Goal: Task Accomplishment & Management: Manage account settings

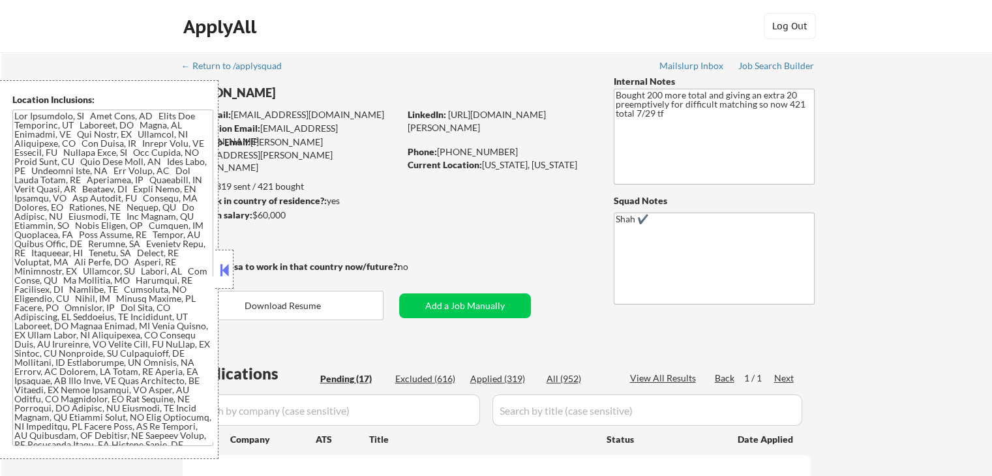
select select ""pending""
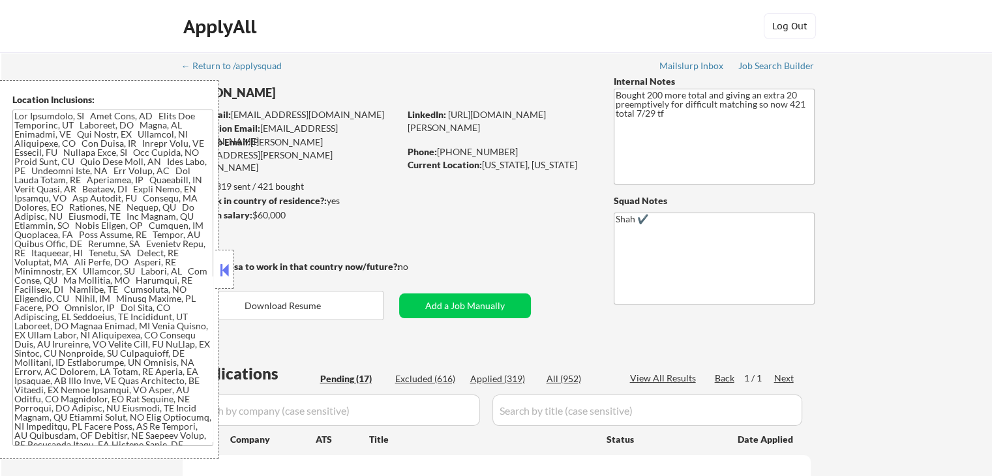
select select ""pending""
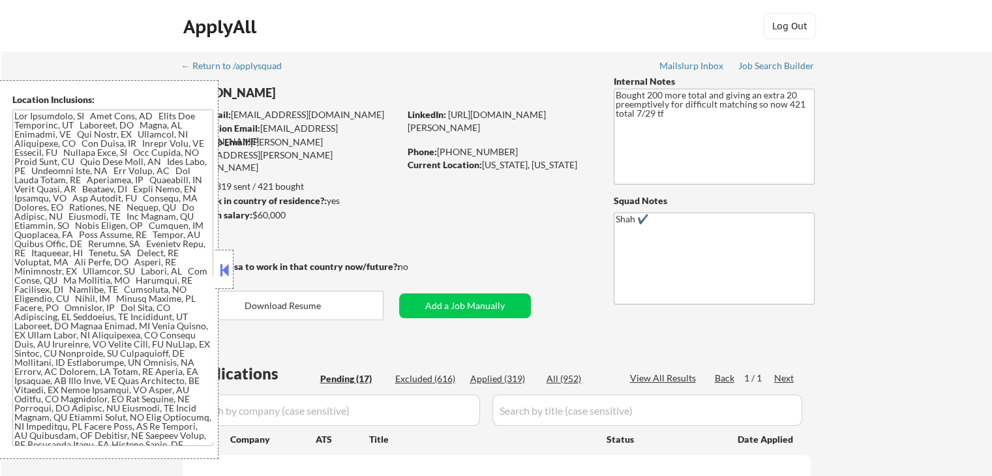
select select ""pending""
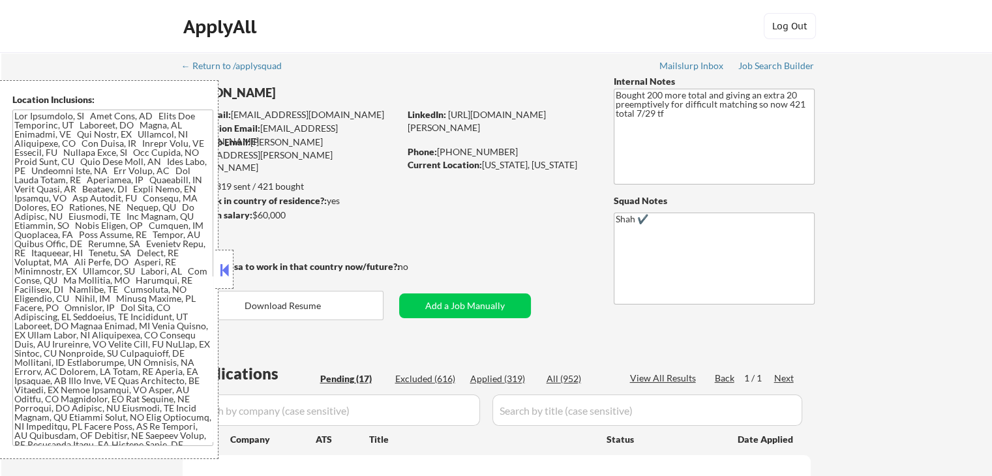
select select ""pending""
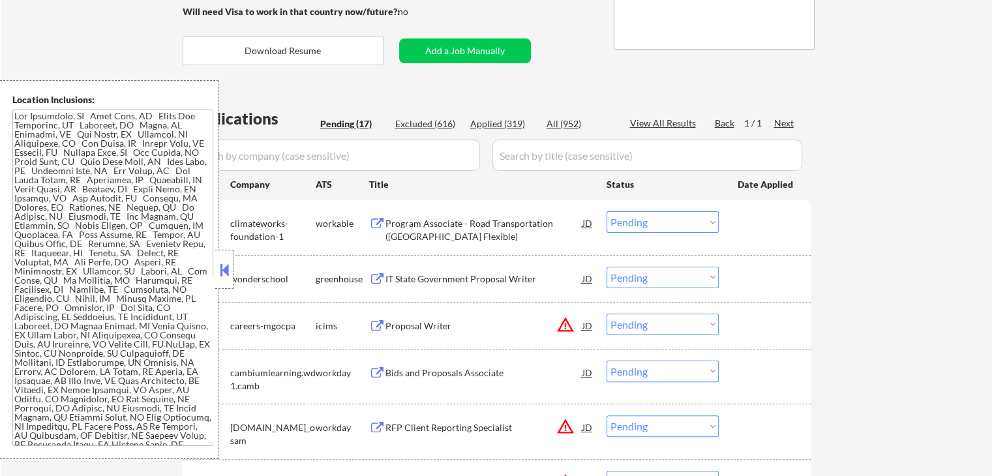
scroll to position [456, 0]
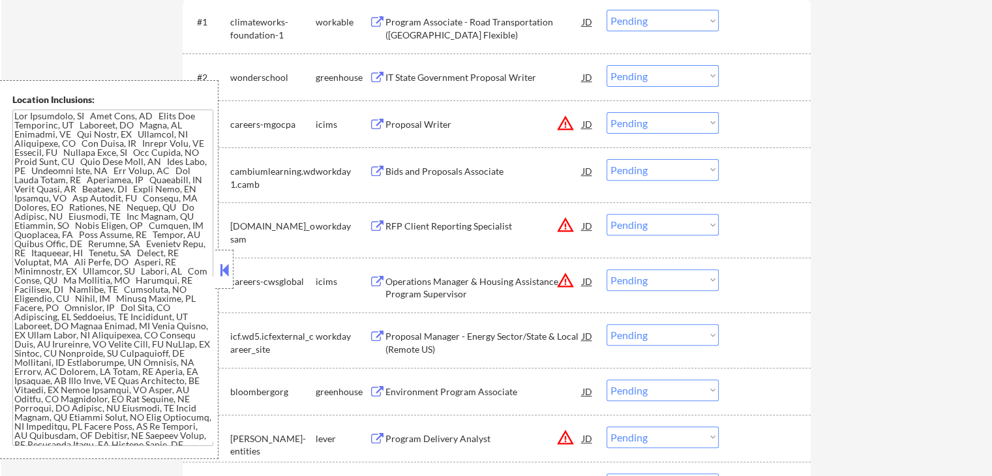
click at [376, 80] on button at bounding box center [377, 78] width 16 height 12
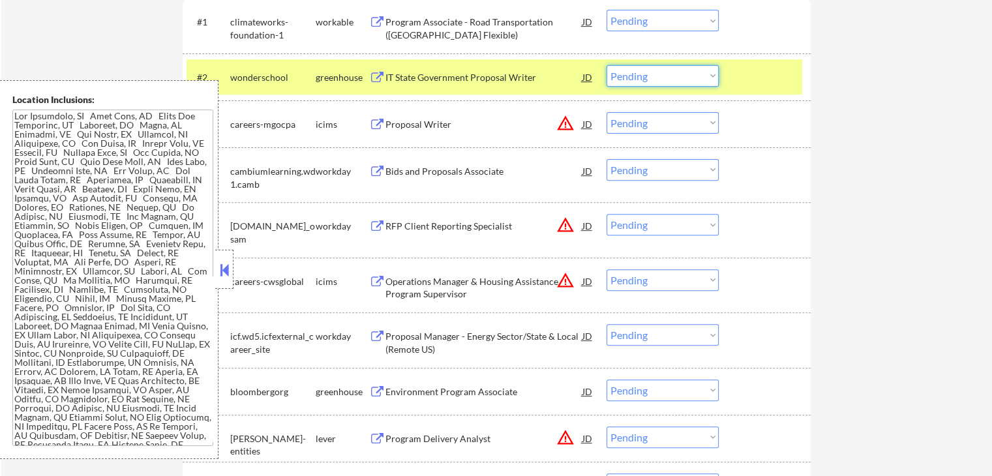
click at [631, 83] on select "Choose an option... Pending Applied Excluded (Questions) Excluded (Expired) Exc…" at bounding box center [662, 76] width 112 height 22
click at [606, 65] on select "Choose an option... Pending Applied Excluded (Questions) Excluded (Expired) Exc…" at bounding box center [662, 76] width 112 height 22
select select ""pending""
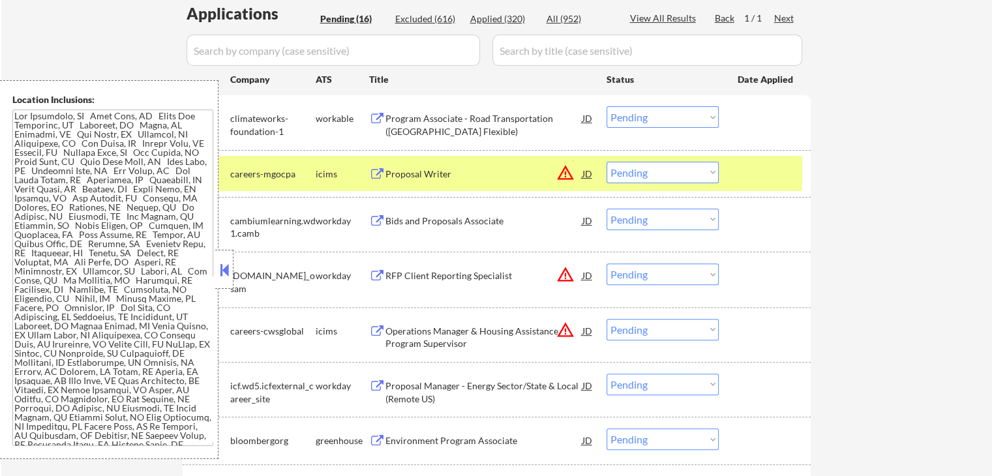
scroll to position [326, 0]
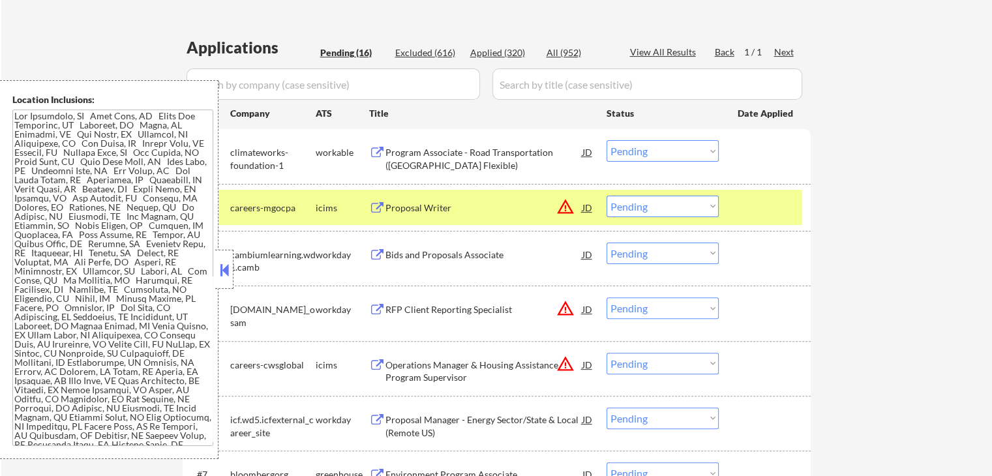
click at [446, 145] on div "Program Associate - Road Transportation ([GEOGRAPHIC_DATA] Flexible)" at bounding box center [483, 155] width 197 height 31
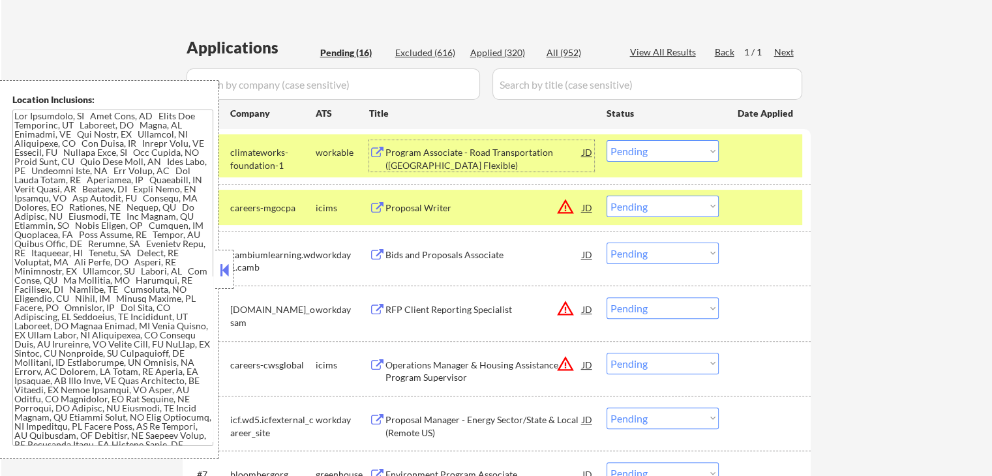
click at [665, 149] on select "Choose an option... Pending Applied Excluded (Questions) Excluded (Expired) Exc…" at bounding box center [662, 151] width 112 height 22
click at [606, 140] on select "Choose an option... Pending Applied Excluded (Questions) Excluded (Expired) Exc…" at bounding box center [662, 151] width 112 height 22
click at [404, 254] on div "Bids and Proposals Associate" at bounding box center [483, 254] width 197 height 13
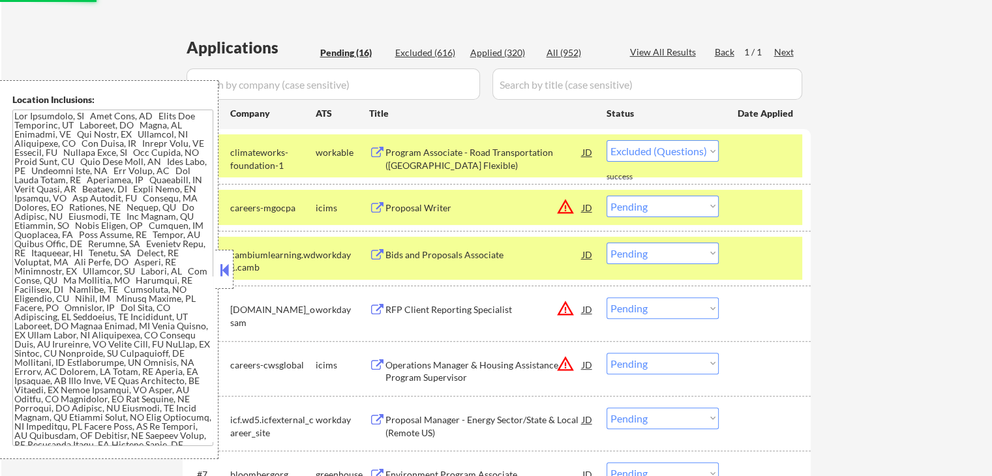
select select ""pending""
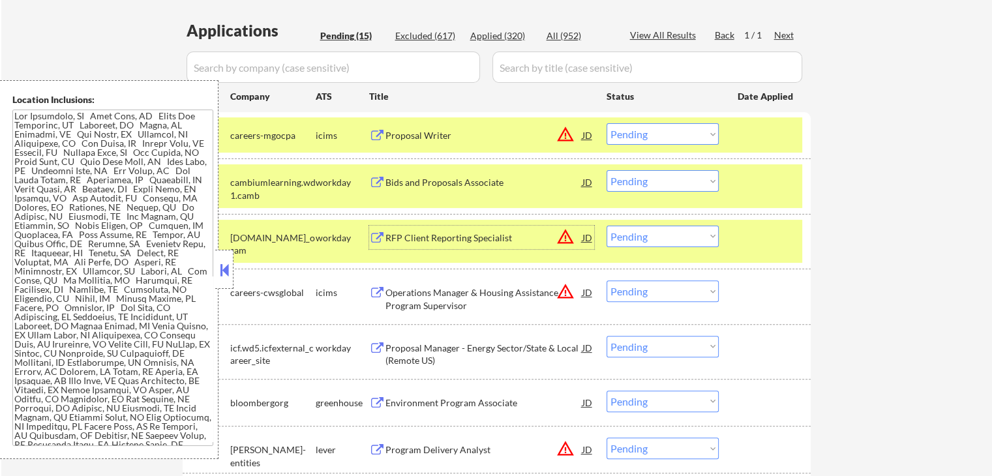
scroll to position [391, 0]
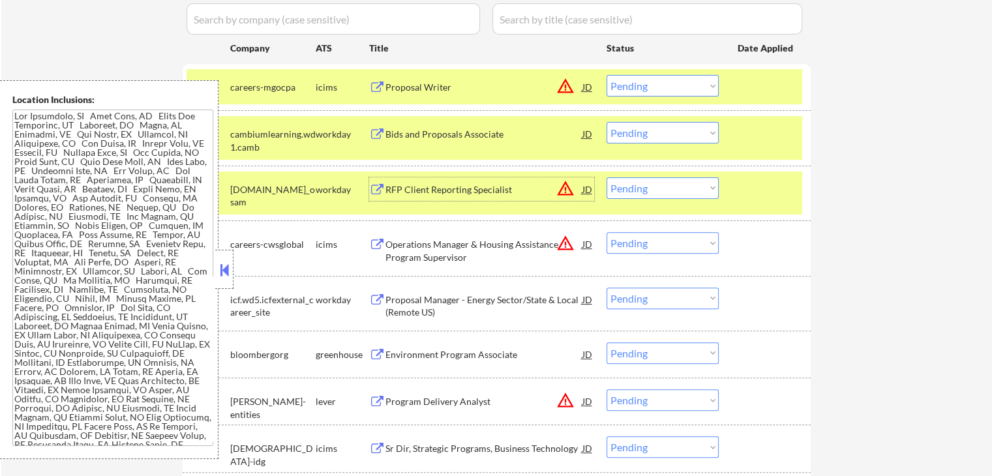
click at [645, 133] on select "Choose an option... Pending Applied Excluded (Questions) Excluded (Expired) Exc…" at bounding box center [662, 133] width 112 height 22
click at [606, 122] on select "Choose an option... Pending Applied Excluded (Questions) Excluded (Expired) Exc…" at bounding box center [662, 133] width 112 height 22
select select ""pending""
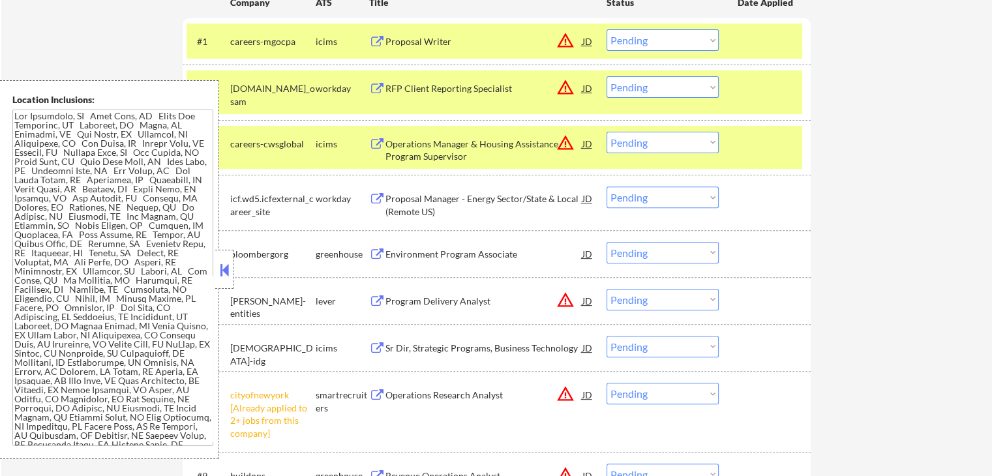
scroll to position [456, 0]
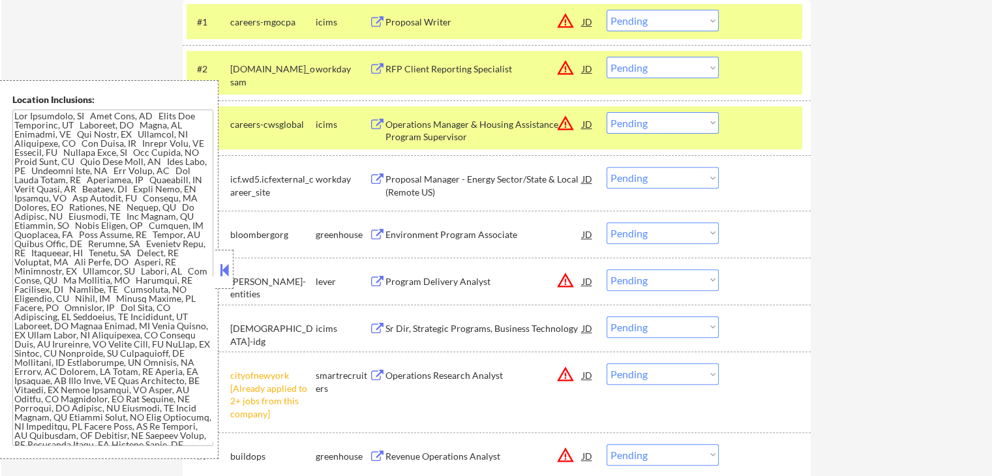
click at [402, 230] on div "Environment Program Associate" at bounding box center [483, 234] width 197 height 13
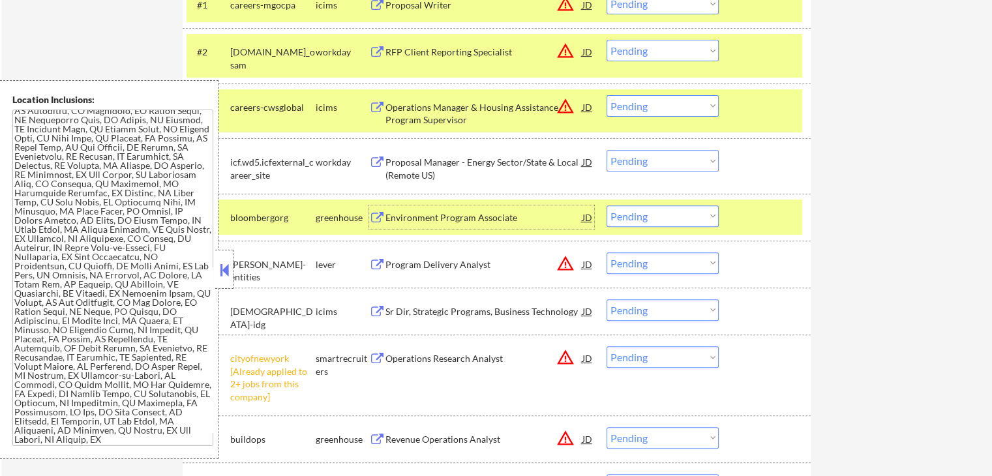
scroll to position [522, 0]
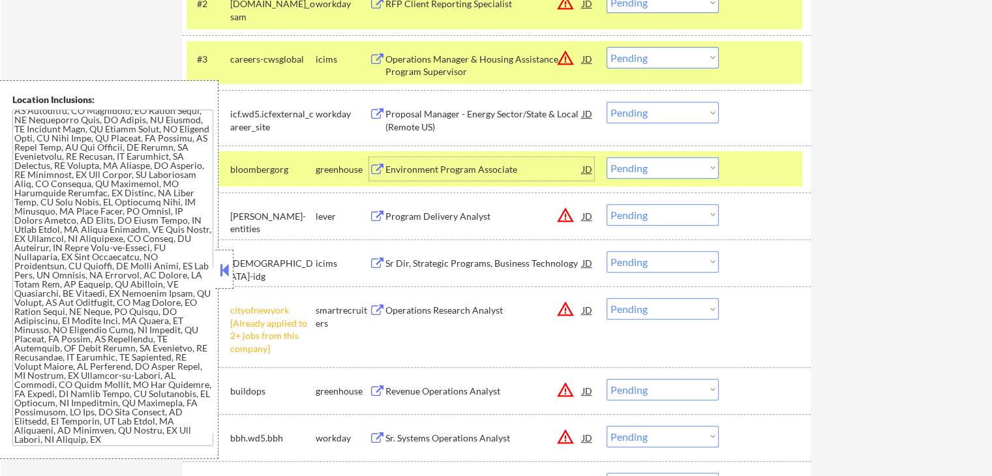
drag, startPoint x: 658, startPoint y: 167, endPoint x: 671, endPoint y: 176, distance: 15.9
click at [660, 167] on select "Choose an option... Pending Applied Excluded (Questions) Excluded (Expired) Exc…" at bounding box center [662, 168] width 112 height 22
click at [606, 157] on select "Choose an option... Pending Applied Excluded (Questions) Excluded (Expired) Exc…" at bounding box center [662, 168] width 112 height 22
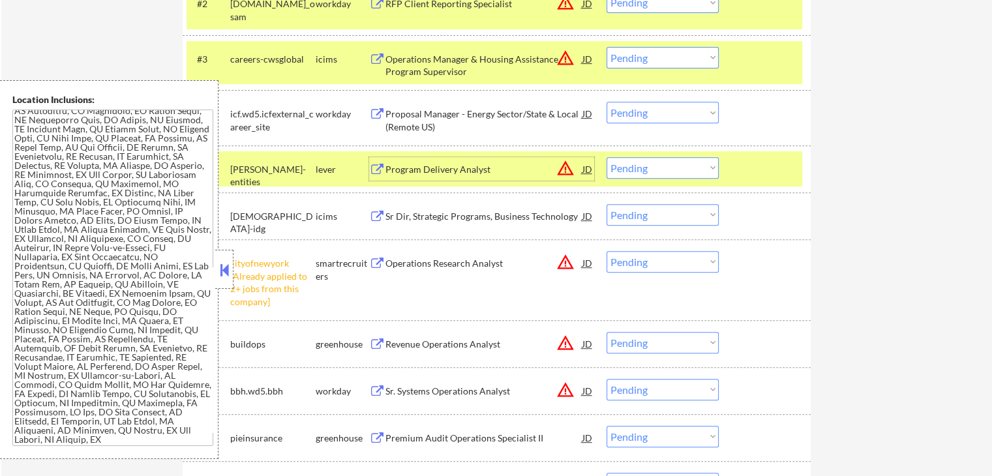
click at [432, 165] on div "Program Delivery Analyst" at bounding box center [483, 169] width 197 height 13
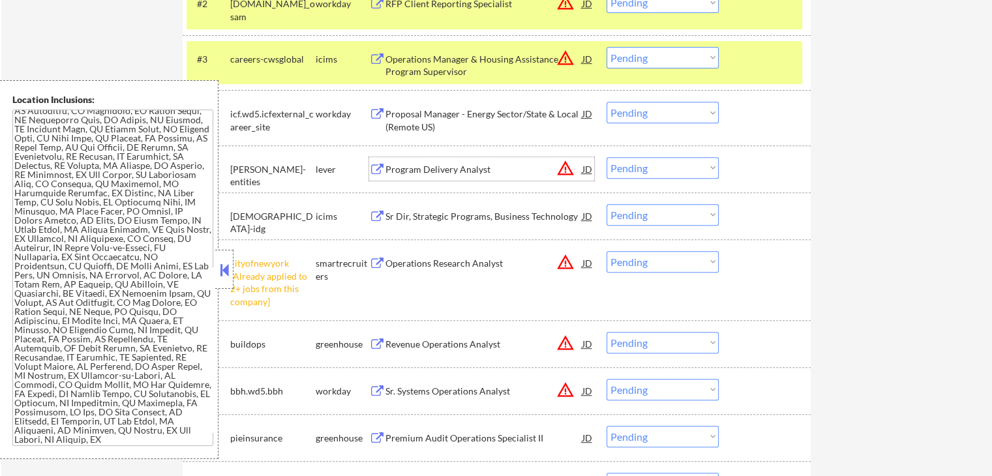
click at [642, 165] on select "Choose an option... Pending Applied Excluded (Questions) Excluded (Expired) Exc…" at bounding box center [662, 168] width 112 height 22
click at [606, 157] on select "Choose an option... Pending Applied Excluded (Questions) Excluded (Expired) Exc…" at bounding box center [662, 168] width 112 height 22
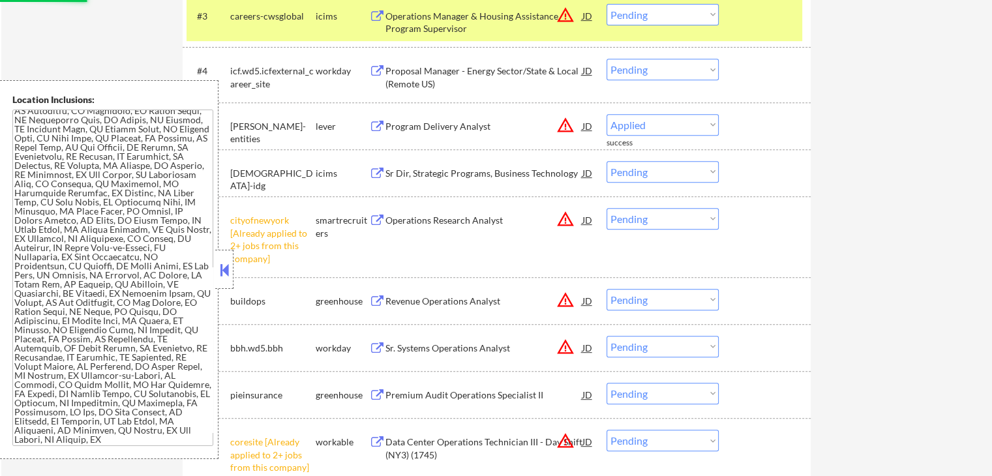
scroll to position [587, 0]
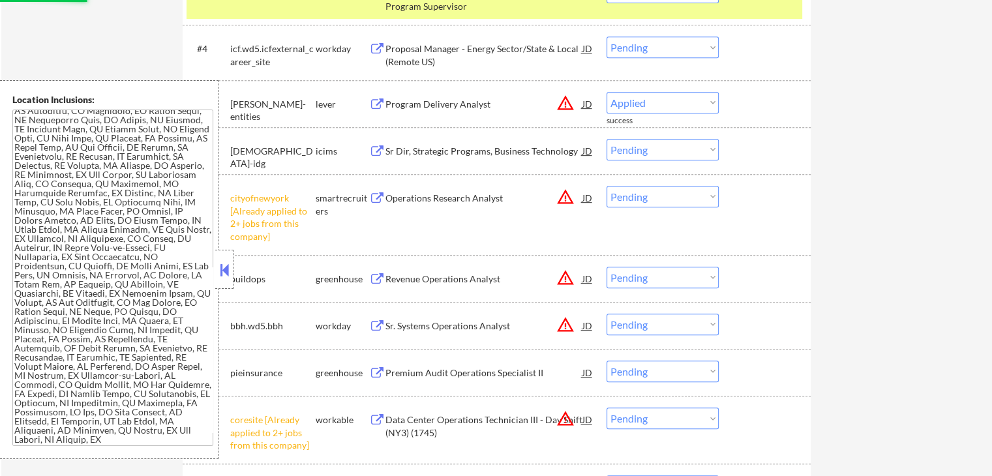
select select ""pending""
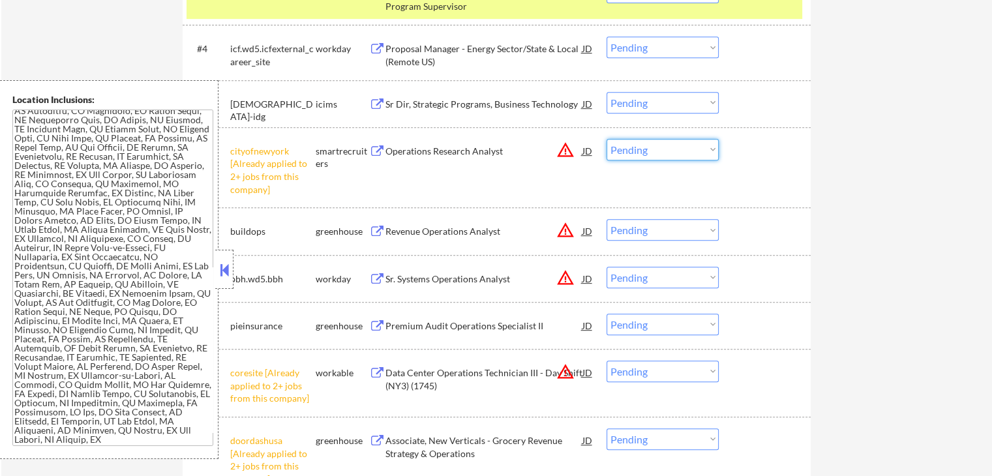
click at [633, 152] on select "Choose an option... Pending Applied Excluded (Questions) Excluded (Expired) Exc…" at bounding box center [662, 150] width 112 height 22
click at [606, 139] on select "Choose an option... Pending Applied Excluded (Questions) Excluded (Expired) Exc…" at bounding box center [662, 150] width 112 height 22
click at [868, 176] on div "← Return to /applysquad Mailslurp Inbox Job Search Builder [PERSON_NAME] User E…" at bounding box center [496, 50] width 990 height 1170
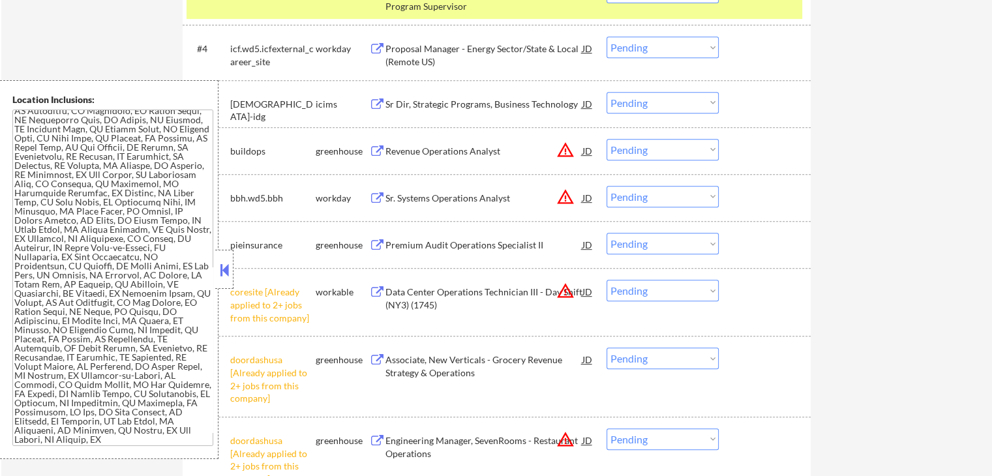
click at [378, 151] on button at bounding box center [377, 151] width 16 height 12
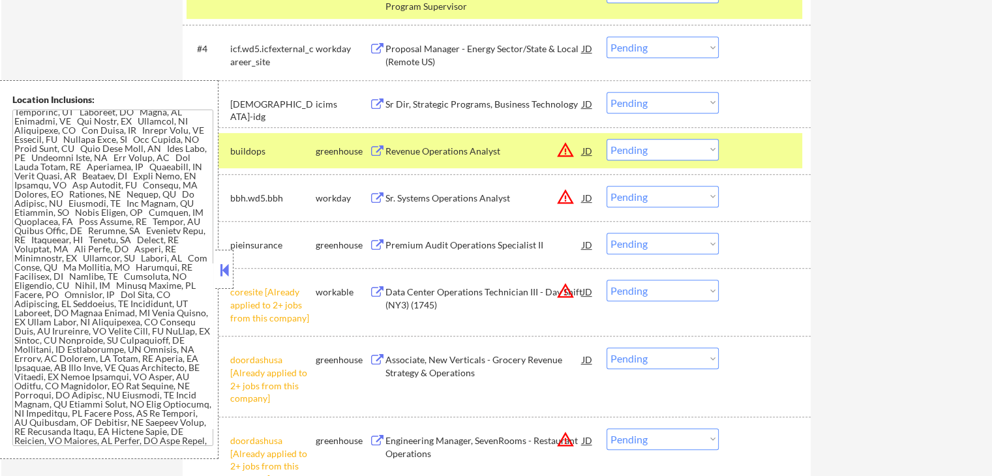
scroll to position [0, 0]
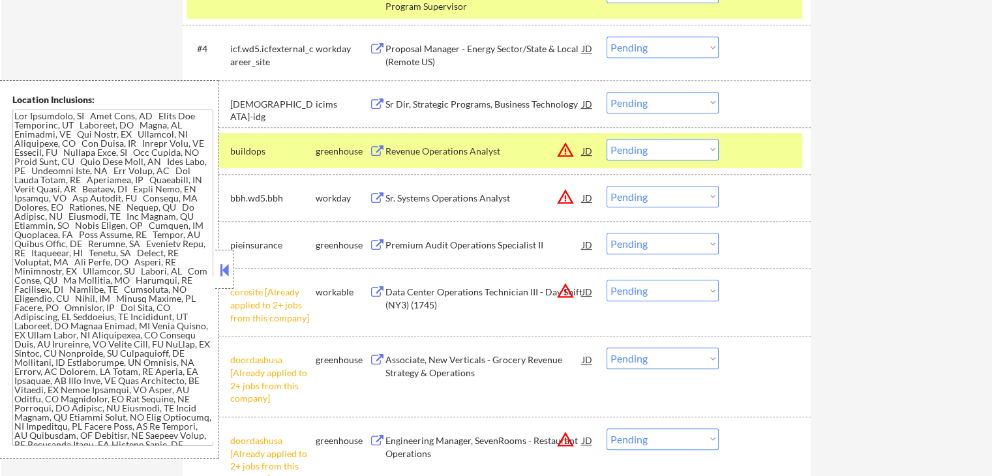
click at [658, 149] on select "Choose an option... Pending Applied Excluded (Questions) Excluded (Expired) Exc…" at bounding box center [662, 150] width 112 height 22
click at [606, 139] on select "Choose an option... Pending Applied Excluded (Questions) Excluded (Expired) Exc…" at bounding box center [662, 150] width 112 height 22
select select ""pending""
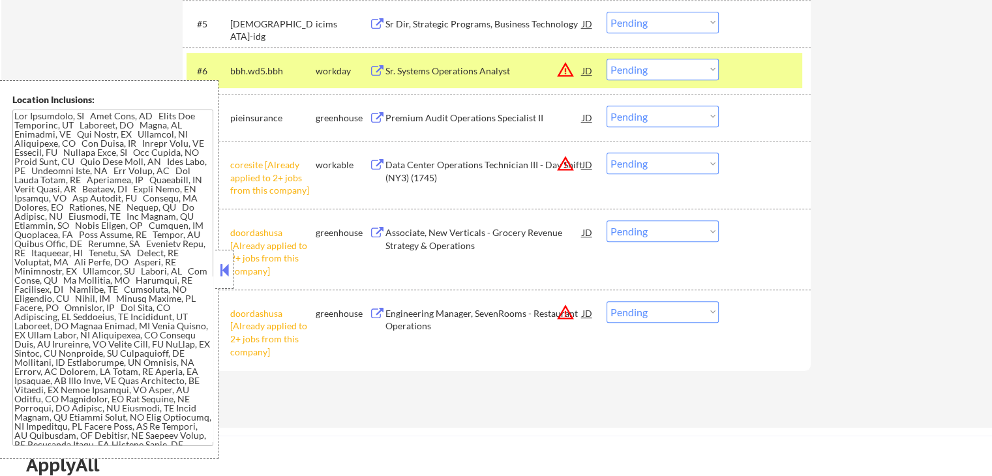
scroll to position [782, 0]
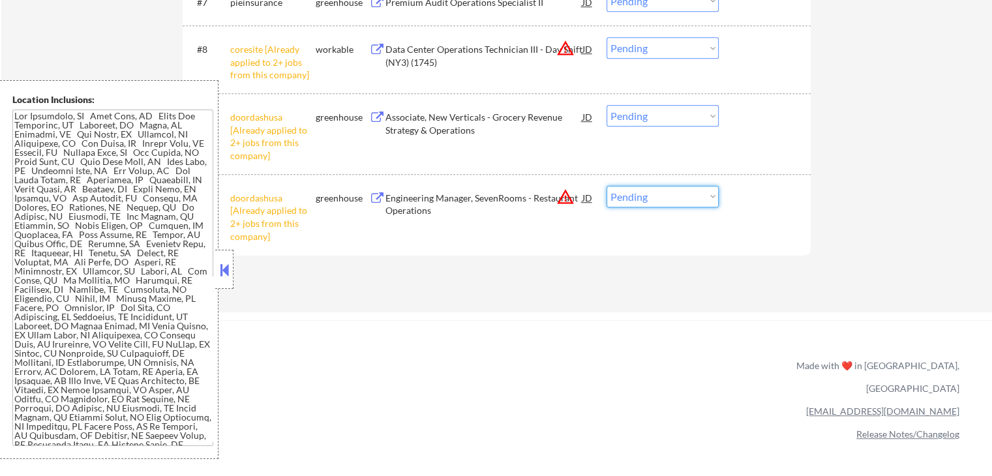
drag, startPoint x: 657, startPoint y: 194, endPoint x: 658, endPoint y: 206, distance: 12.4
click at [657, 193] on select "Choose an option... Pending Applied Excluded (Questions) Excluded (Expired) Exc…" at bounding box center [662, 197] width 112 height 22
select select ""excluded__other_""
click at [606, 186] on select "Choose an option... Pending Applied Excluded (Questions) Excluded (Expired) Exc…" at bounding box center [662, 197] width 112 height 22
click at [652, 120] on select "Choose an option... Pending Applied Excluded (Questions) Excluded (Expired) Exc…" at bounding box center [662, 116] width 112 height 22
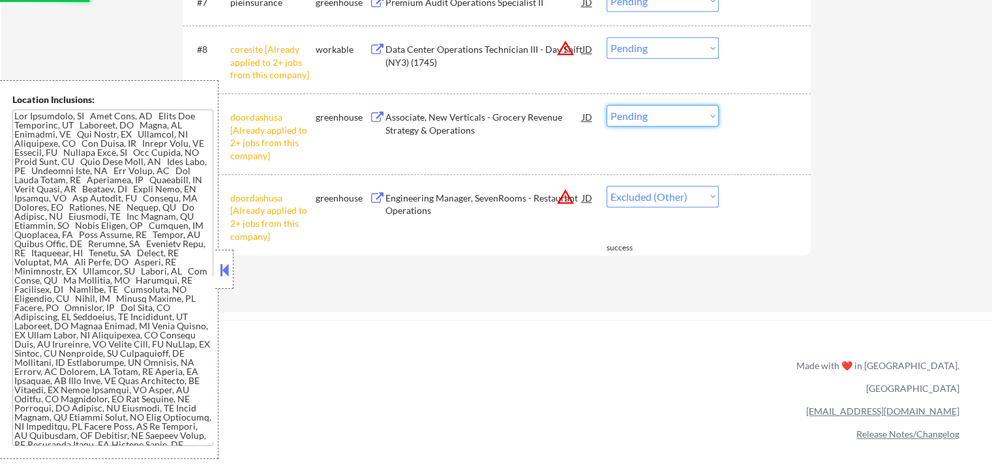
select select ""excluded__other_""
click at [606, 105] on select "Choose an option... Pending Applied Excluded (Questions) Excluded (Expired) Exc…" at bounding box center [662, 116] width 112 height 22
click at [647, 46] on select "Choose an option... Pending Applied Excluded (Questions) Excluded (Expired) Exc…" at bounding box center [662, 48] width 112 height 22
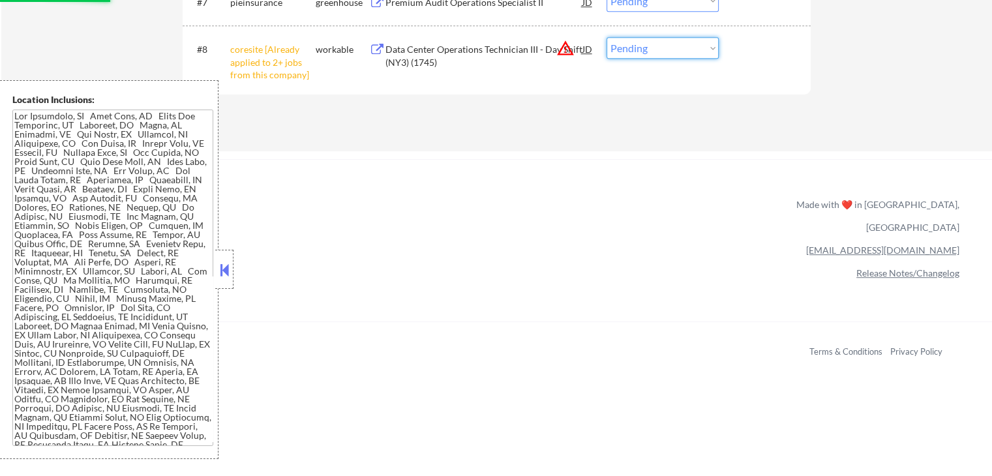
select select ""excluded__other_""
click at [606, 37] on select "Choose an option... Pending Applied Excluded (Questions) Excluded (Expired) Exc…" at bounding box center [662, 48] width 112 height 22
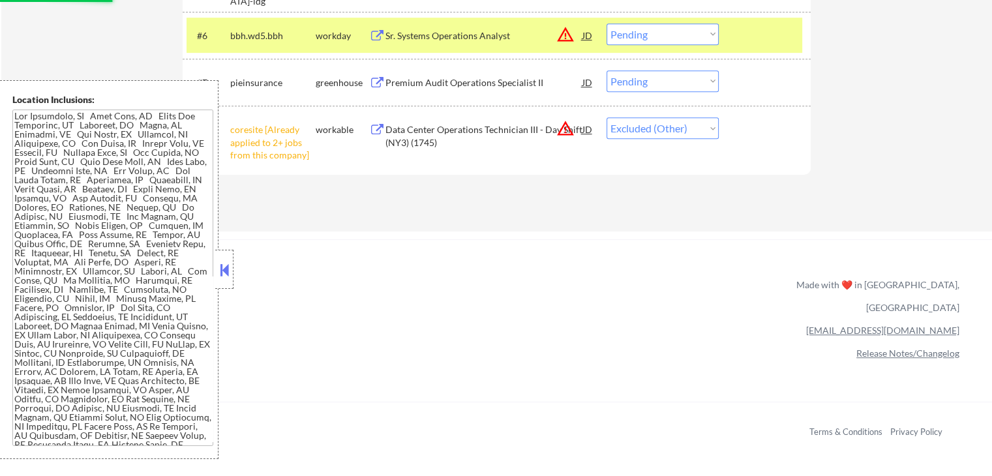
scroll to position [587, 0]
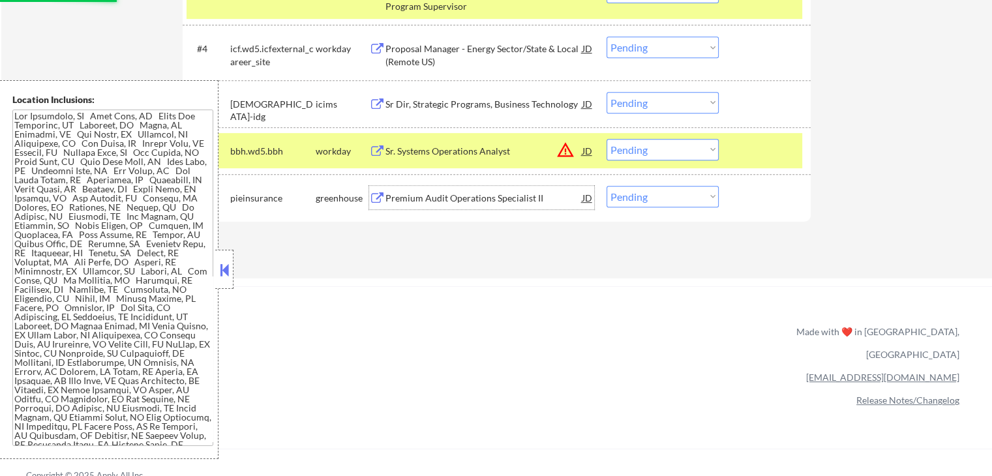
click at [474, 196] on div "Premium Audit Operations Specialist II" at bounding box center [483, 198] width 197 height 13
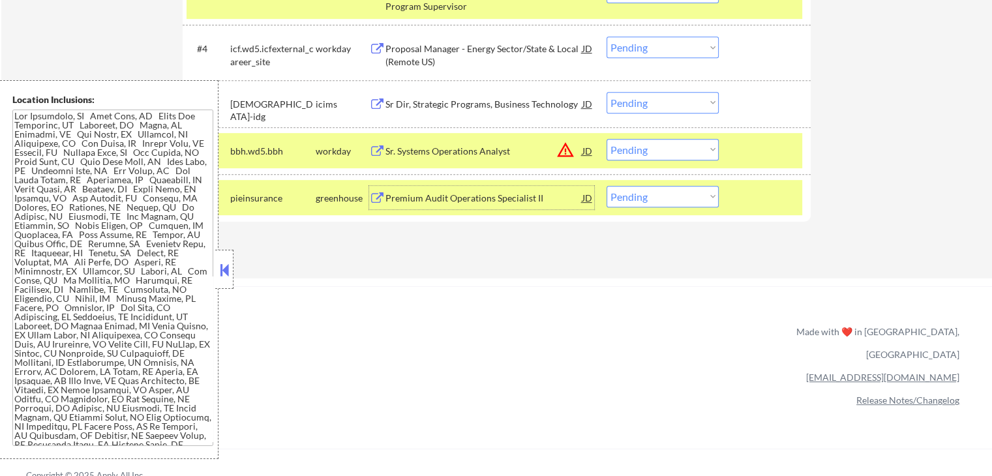
click at [668, 203] on select "Choose an option... Pending Applied Excluded (Questions) Excluded (Expired) Exc…" at bounding box center [662, 197] width 112 height 22
select select ""applied""
click at [606, 186] on select "Choose an option... Pending Applied Excluded (Questions) Excluded (Expired) Exc…" at bounding box center [662, 197] width 112 height 22
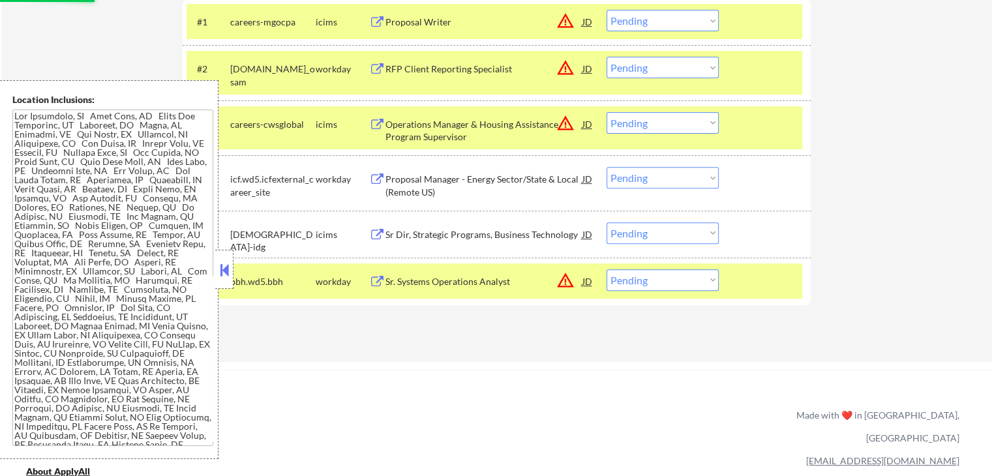
scroll to position [391, 0]
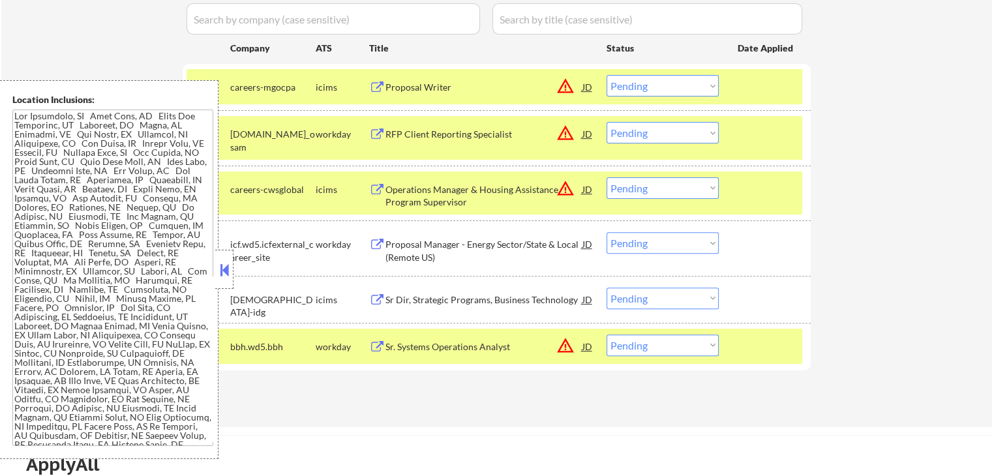
click at [653, 347] on select "Choose an option... Pending Applied Excluded (Questions) Excluded (Expired) Exc…" at bounding box center [662, 345] width 112 height 22
select select ""excluded__location_""
click at [606, 334] on select "Choose an option... Pending Applied Excluded (Questions) Excluded (Expired) Exc…" at bounding box center [662, 345] width 112 height 22
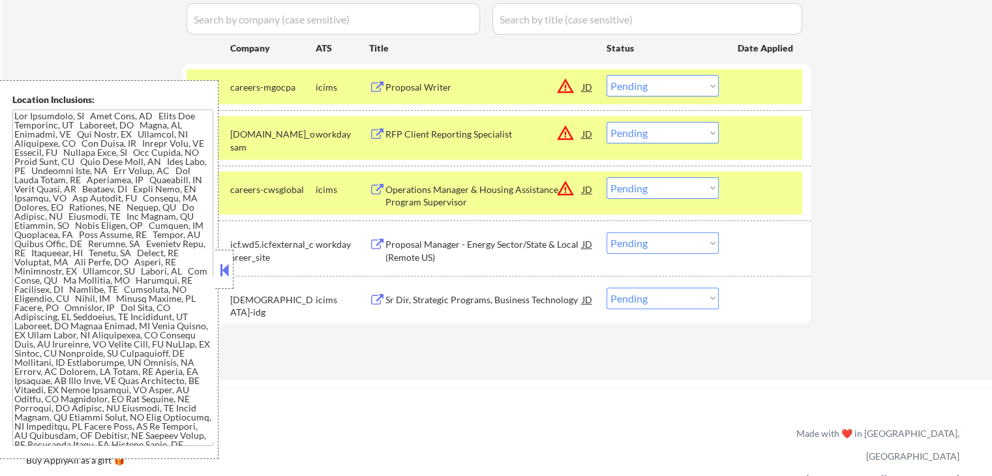
click at [398, 139] on div "RFP Client Reporting Specialist" at bounding box center [483, 134] width 197 height 13
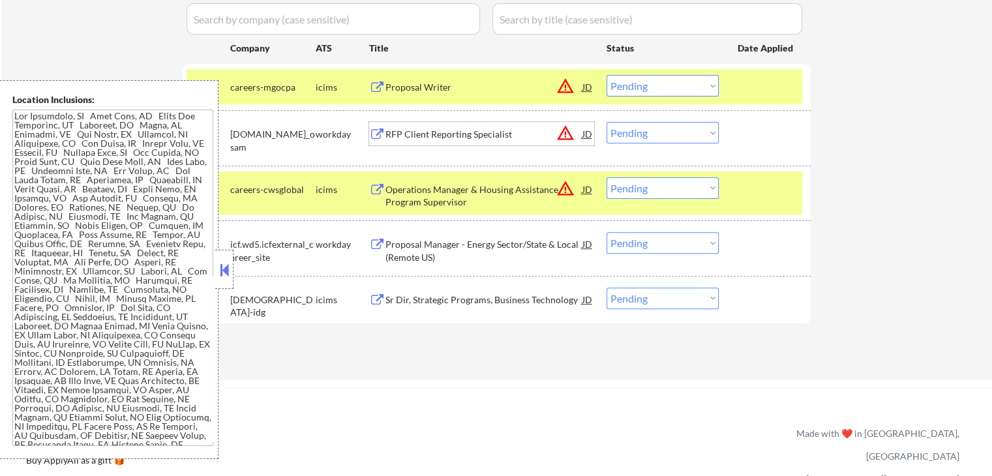
click at [411, 246] on div "Proposal Manager - Energy Sector/State & Local (Remote US)" at bounding box center [483, 250] width 197 height 25
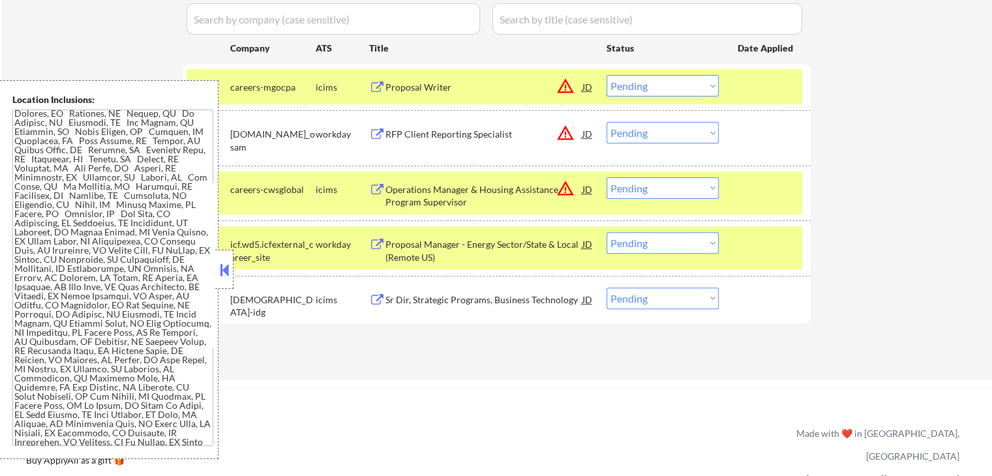
click at [647, 126] on select "Choose an option... Pending Applied Excluded (Questions) Excluded (Expired) Exc…" at bounding box center [662, 133] width 112 height 22
click at [606, 122] on select "Choose an option... Pending Applied Excluded (Questions) Excluded (Expired) Exc…" at bounding box center [662, 133] width 112 height 22
select select ""pending""
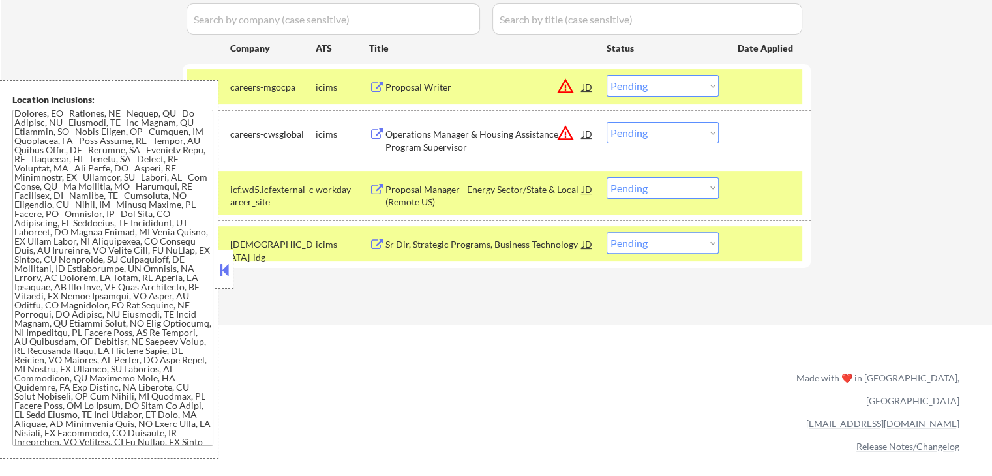
select select ""pending""
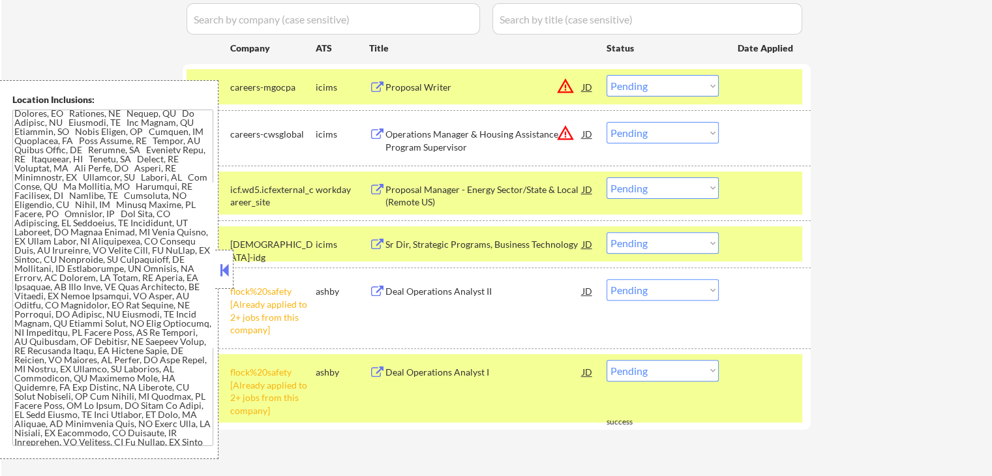
click at [647, 188] on select "Choose an option... Pending Applied Excluded (Questions) Excluded (Expired) Exc…" at bounding box center [662, 188] width 112 height 22
click at [606, 177] on select "Choose an option... Pending Applied Excluded (Questions) Excluded (Expired) Exc…" at bounding box center [662, 188] width 112 height 22
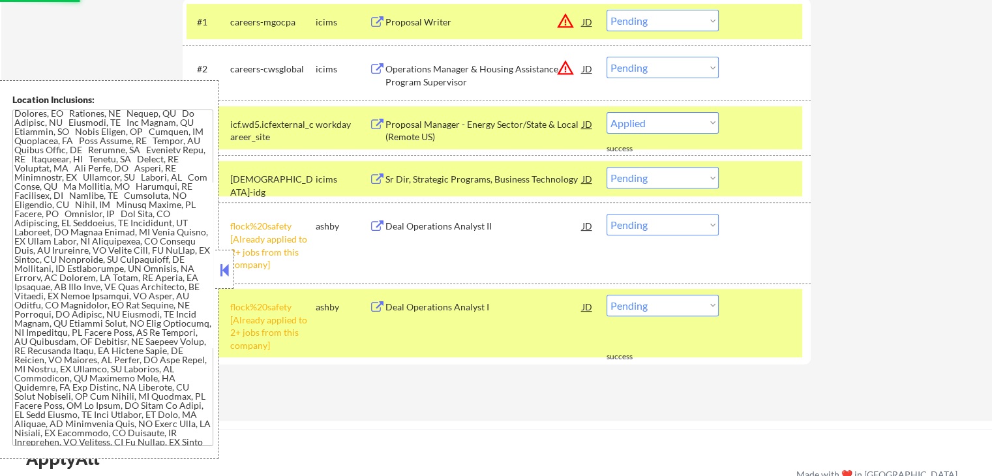
select select ""pending""
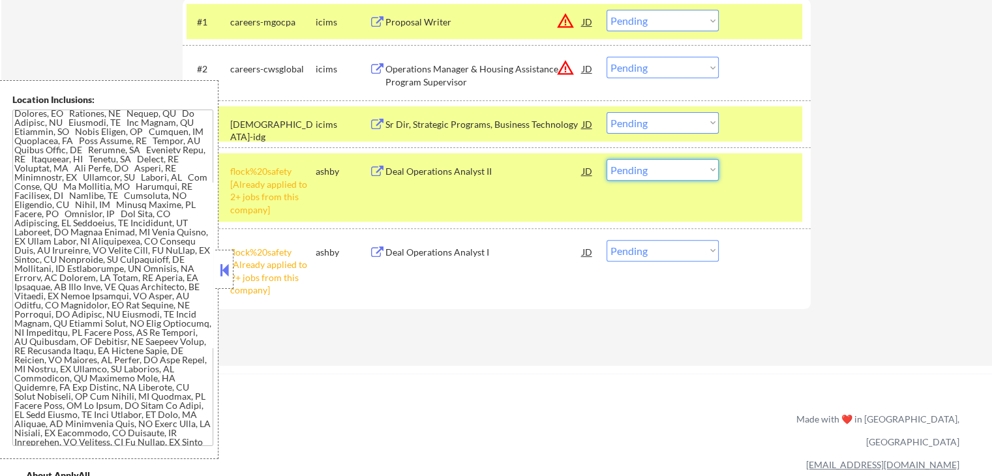
click at [647, 168] on select "Choose an option... Pending Applied Excluded (Questions) Excluded (Expired) Exc…" at bounding box center [662, 170] width 112 height 22
select select ""excluded__other_""
click at [606, 159] on select "Choose an option... Pending Applied Excluded (Questions) Excluded (Expired) Exc…" at bounding box center [662, 170] width 112 height 22
drag, startPoint x: 667, startPoint y: 250, endPoint x: 667, endPoint y: 276, distance: 26.1
click at [667, 276] on div "#5 flock%20safety [Already applied to 2+ jobs from this company] [PERSON_NAME] …" at bounding box center [493, 268] width 615 height 68
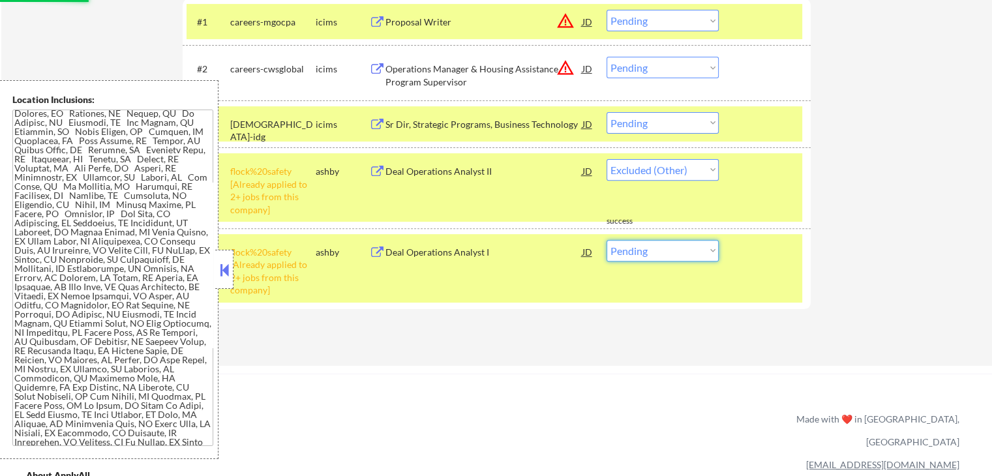
select select ""excluded__other_""
click at [606, 240] on select "Choose an option... Pending Applied Excluded (Questions) Excluded (Expired) Exc…" at bounding box center [662, 251] width 112 height 22
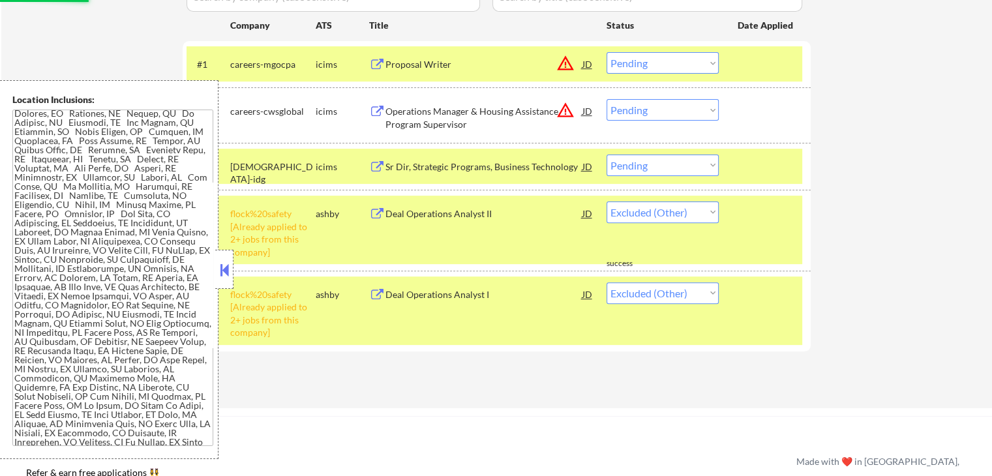
scroll to position [391, 0]
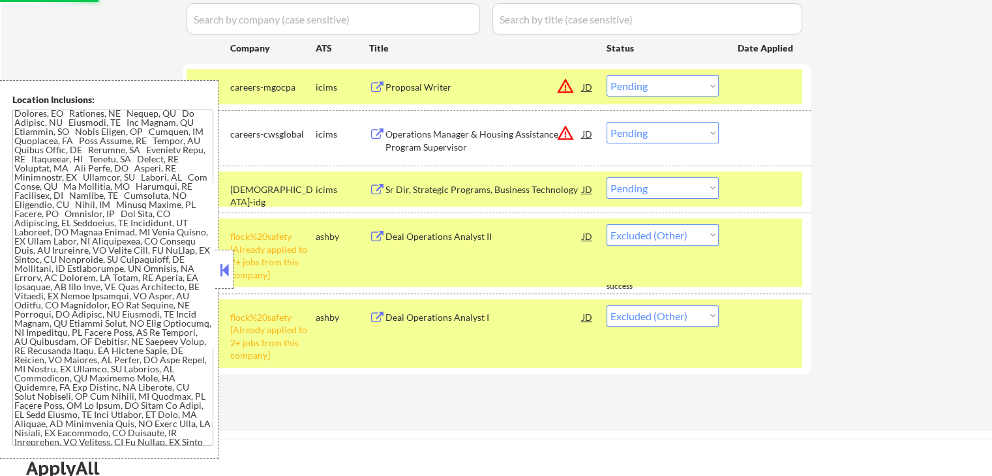
select select ""pending""
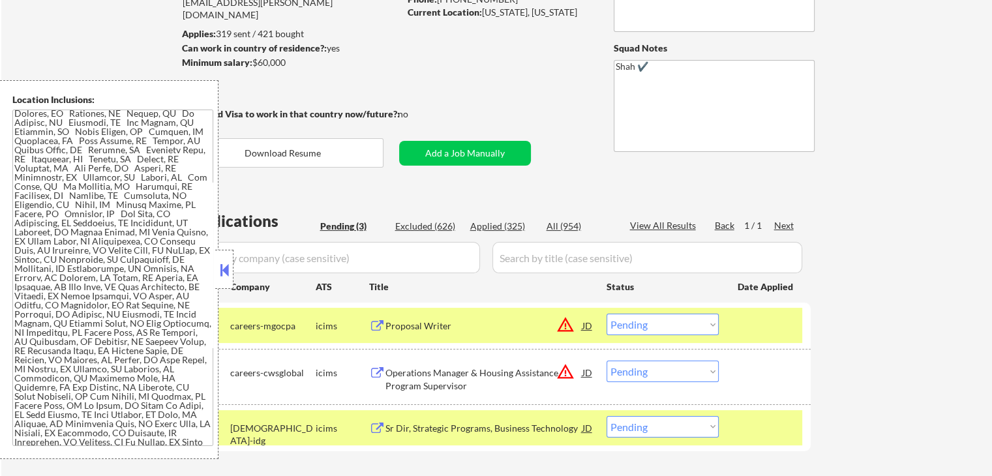
scroll to position [130, 0]
